Goal: Navigation & Orientation: Understand site structure

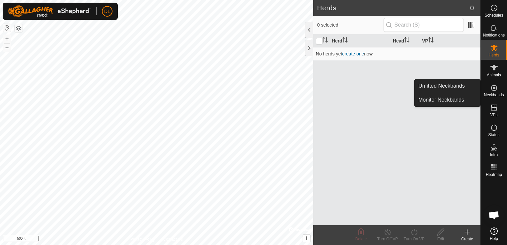
click at [498, 87] on es-neckbands-svg-icon at bounding box center [494, 87] width 12 height 11
click at [495, 91] on icon at bounding box center [494, 88] width 8 height 8
click at [447, 84] on link "Unfitted Neckbands" at bounding box center [448, 85] width 66 height 13
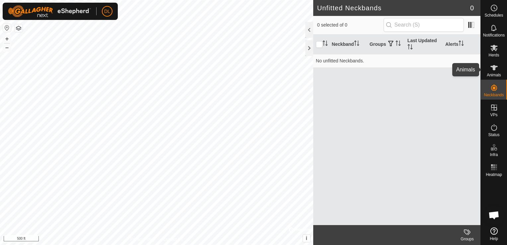
click at [496, 65] on icon at bounding box center [494, 68] width 8 height 8
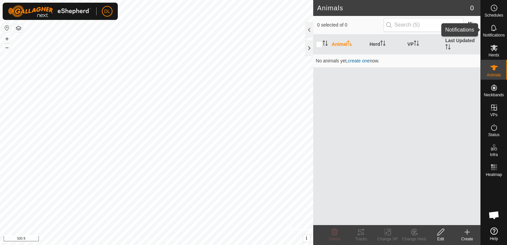
click at [492, 28] on icon at bounding box center [494, 28] width 8 height 8
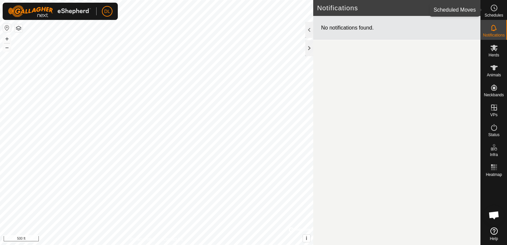
click at [492, 9] on icon at bounding box center [494, 8] width 8 height 8
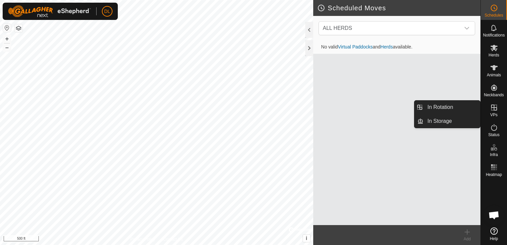
click at [495, 107] on icon at bounding box center [494, 108] width 6 height 6
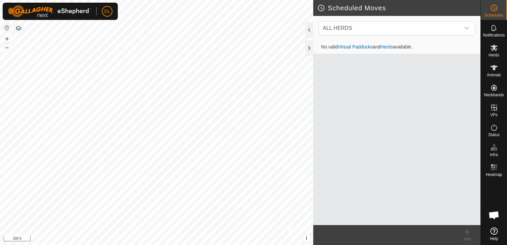
click at [0, 0] on html "DL Schedules Notifications Herds Animals Neckbands VPs Status Infra Heatmap Hel…" at bounding box center [253, 122] width 507 height 245
click at [224, 245] on html "DL Schedules Notifications Herds Animals Neckbands VPs Status Infra Heatmap Hel…" at bounding box center [253, 122] width 507 height 245
